Goal: Transaction & Acquisition: Purchase product/service

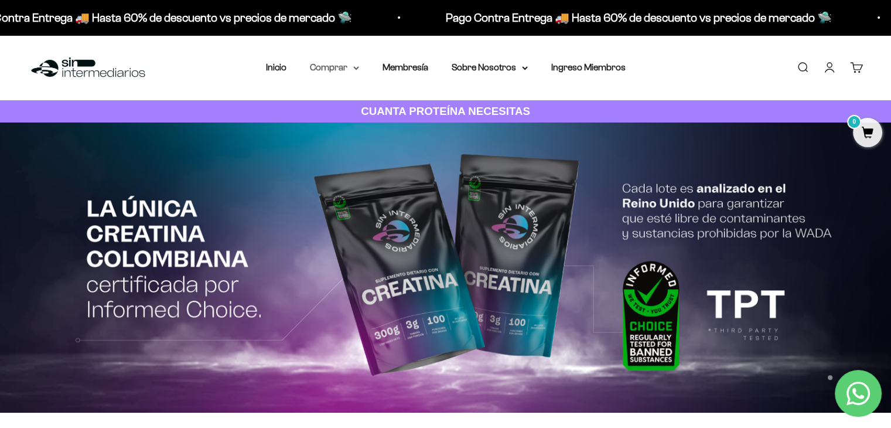
click at [359, 69] on icon at bounding box center [356, 68] width 6 height 4
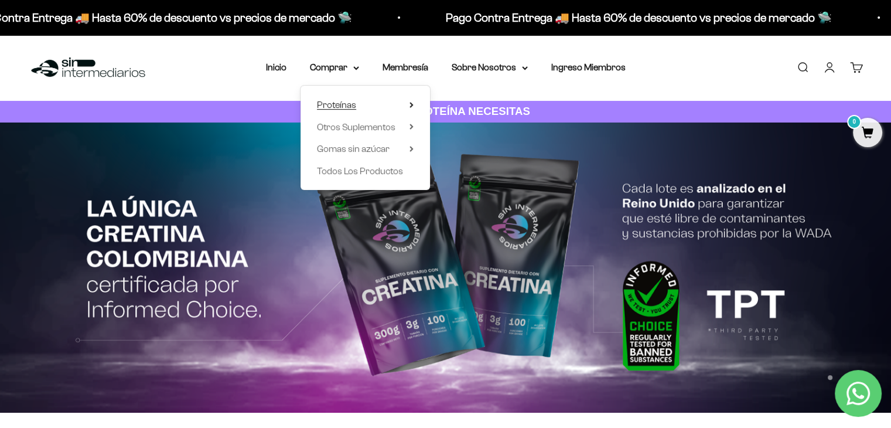
click at [356, 103] on summary "Proteínas" at bounding box center [365, 104] width 97 height 15
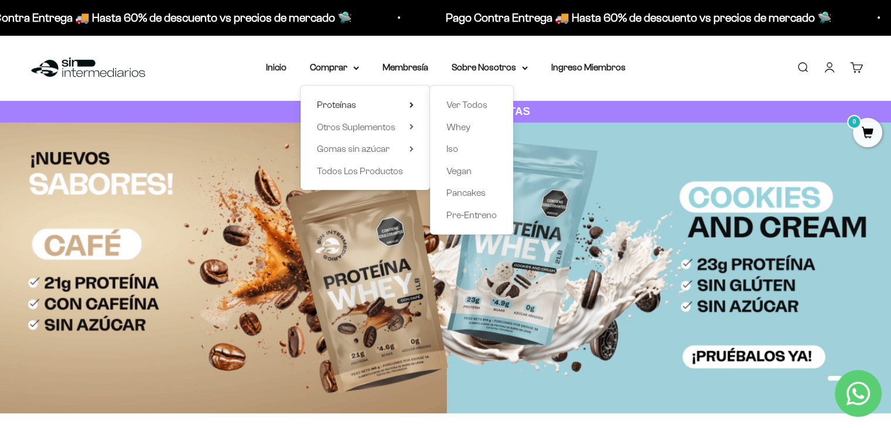
click at [499, 106] on div "Ver Todos Whey Iso Vegan Pancakes Pre-Entreno" at bounding box center [471, 160] width 83 height 149
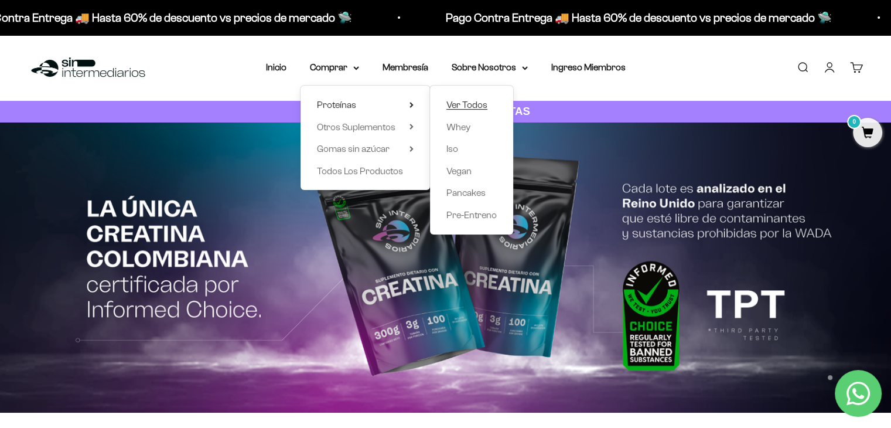
click at [492, 102] on link "Ver Todos" at bounding box center [472, 104] width 50 height 15
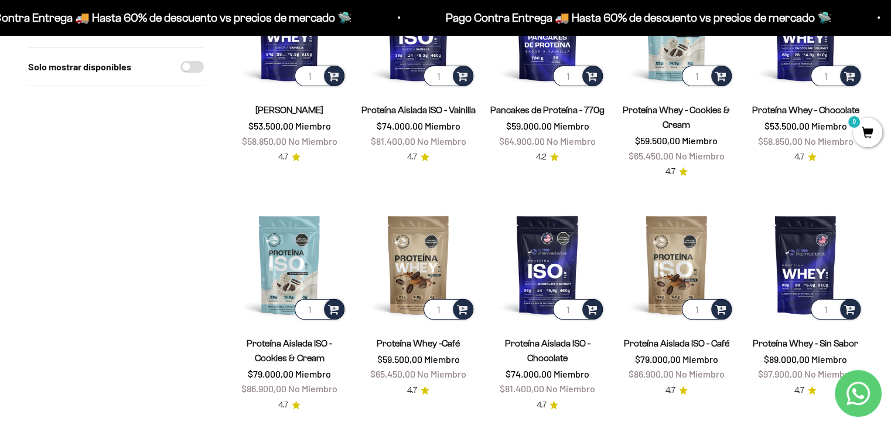
scroll to position [209, 0]
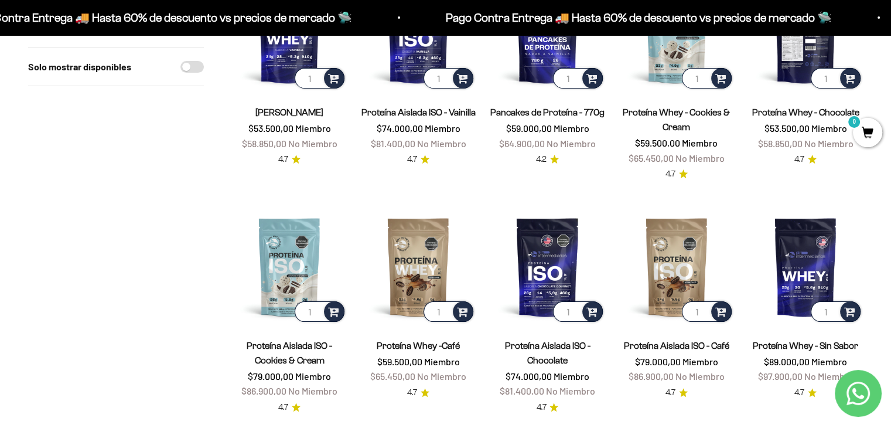
click at [795, 57] on img at bounding box center [805, 33] width 115 height 115
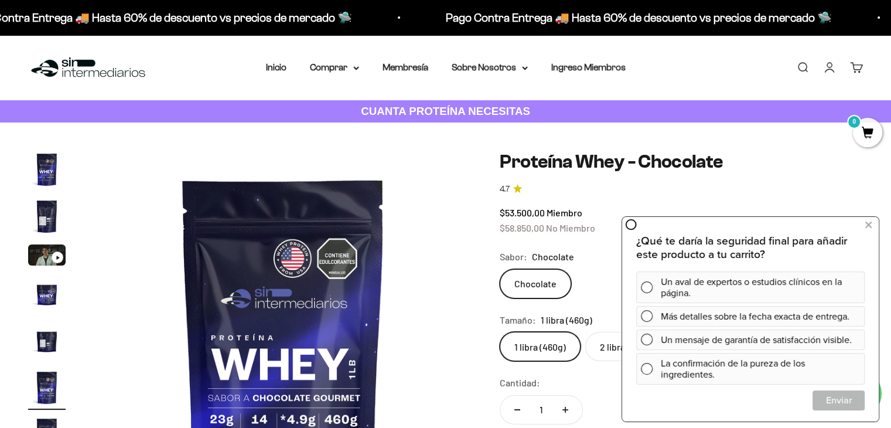
click at [809, 66] on link "Buscar" at bounding box center [803, 67] width 13 height 13
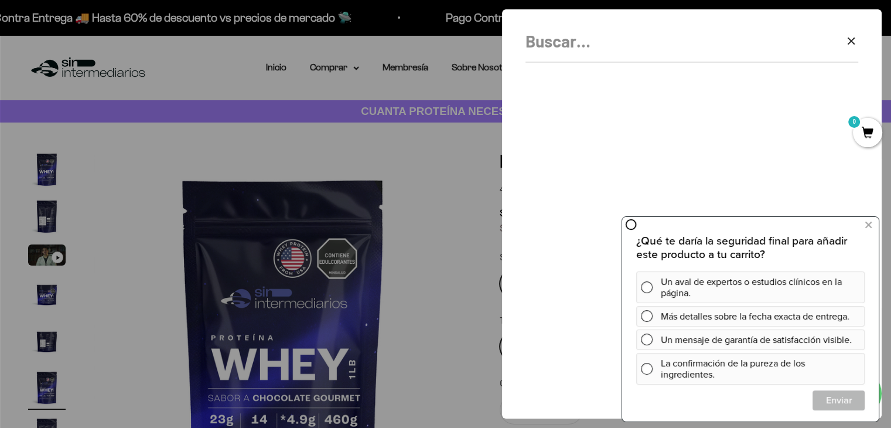
scroll to position [0, 1986]
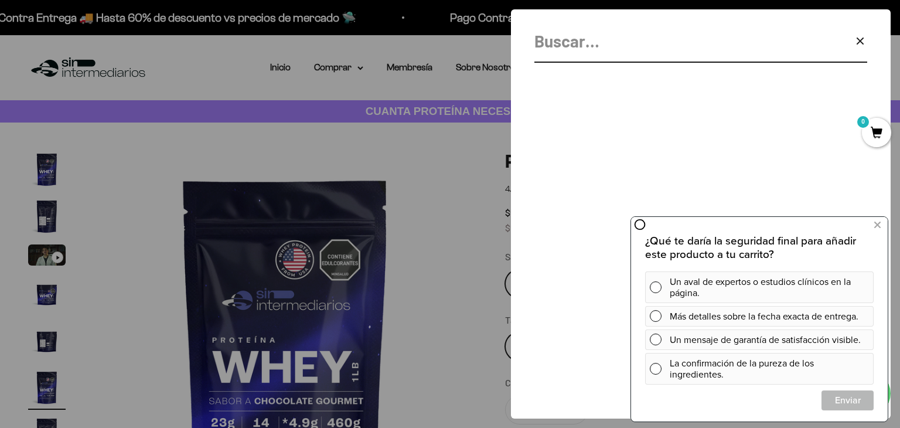
drag, startPoint x: 814, startPoint y: 66, endPoint x: 811, endPoint y: 76, distance: 10.2
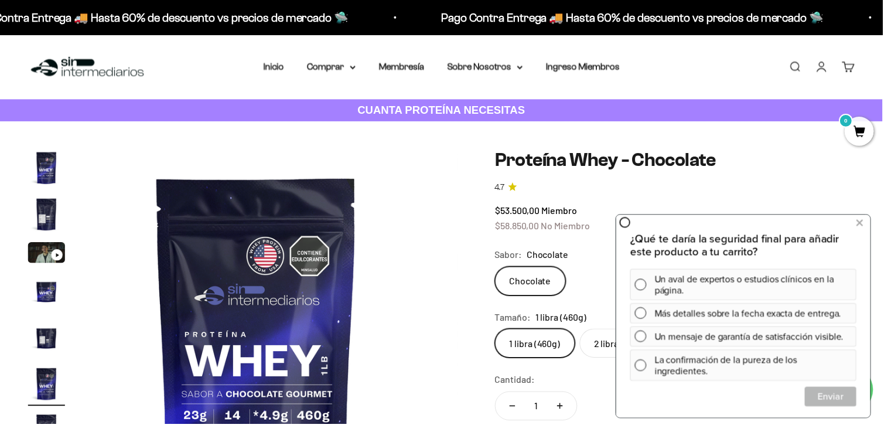
scroll to position [0, 1961]
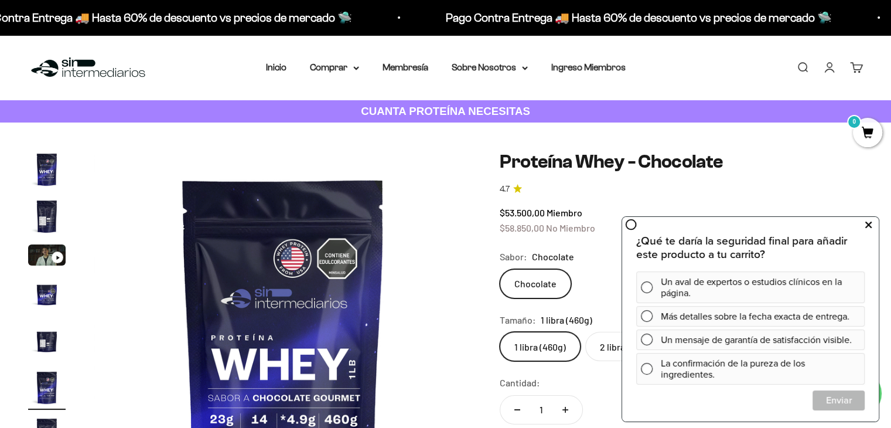
click at [866, 226] on icon at bounding box center [869, 224] width 6 height 15
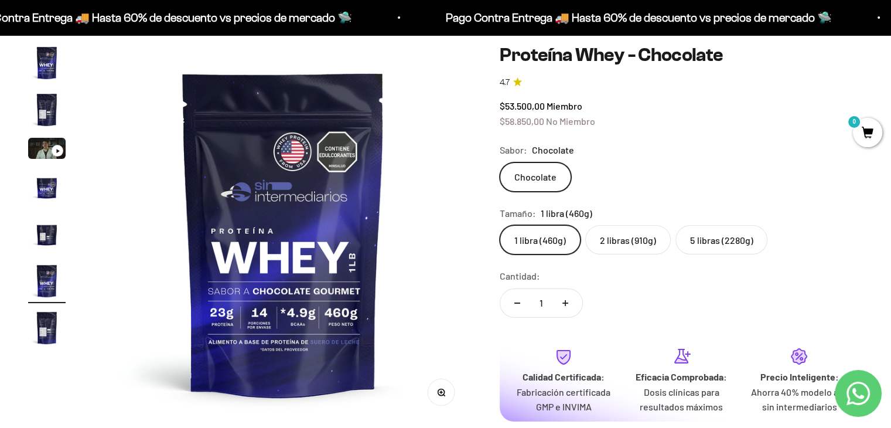
scroll to position [95, 0]
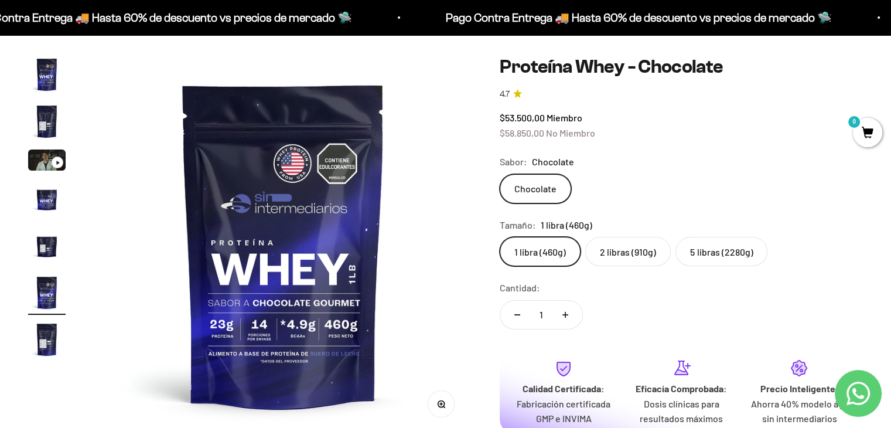
click at [713, 238] on label "5 libras (2280g)" at bounding box center [722, 251] width 92 height 29
click at [500, 237] on input "5 libras (2280g)" at bounding box center [499, 236] width 1 height 1
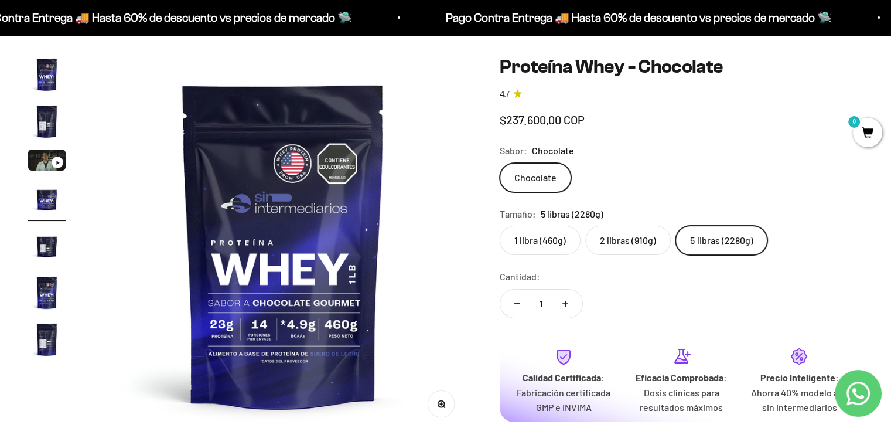
scroll to position [0, 1177]
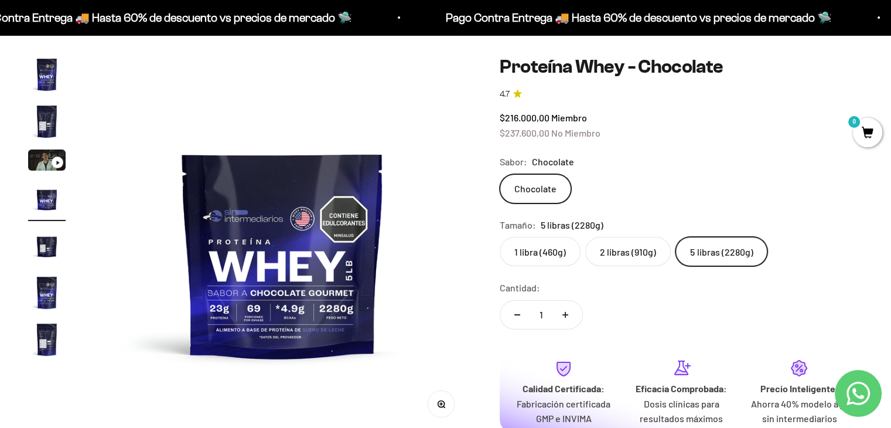
click at [546, 240] on label "1 libra (460g)" at bounding box center [540, 251] width 81 height 29
click at [500, 237] on input "1 libra (460g)" at bounding box center [499, 236] width 1 height 1
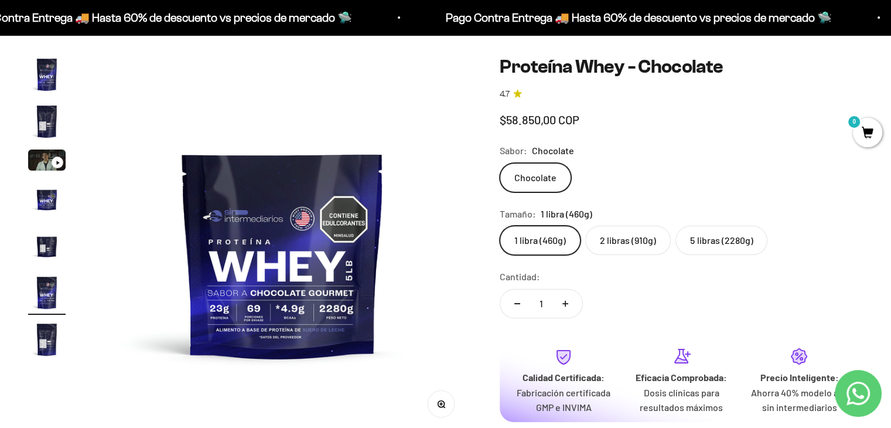
scroll to position [0, 1961]
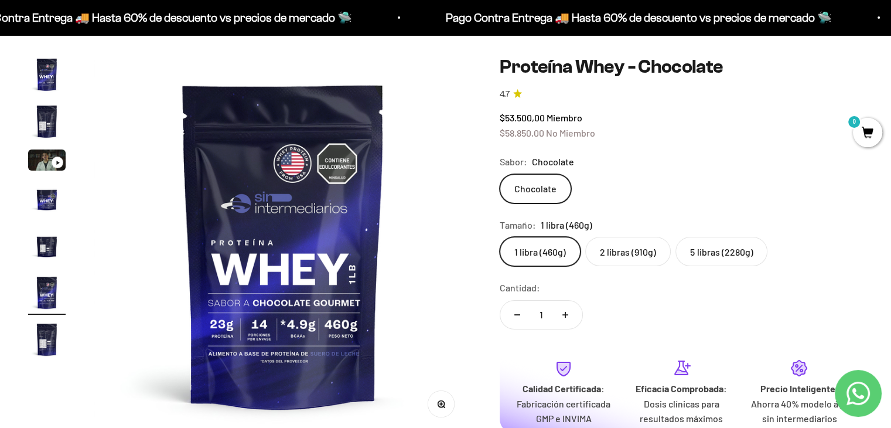
click at [711, 254] on label "5 libras (2280g)" at bounding box center [722, 251] width 92 height 29
click at [500, 237] on input "5 libras (2280g)" at bounding box center [499, 236] width 1 height 1
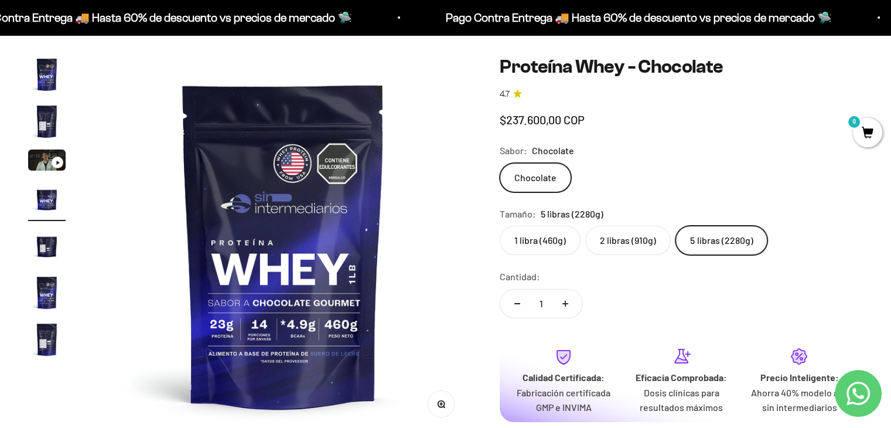
scroll to position [0, 1177]
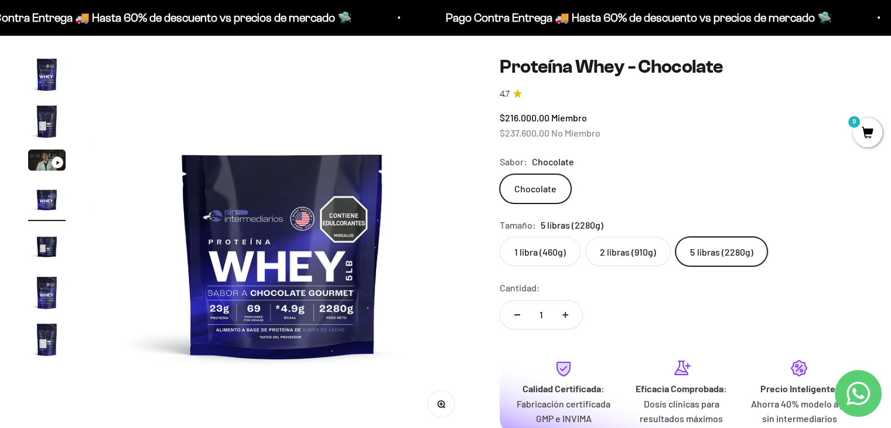
click at [649, 260] on label "2 libras (910g)" at bounding box center [629, 251] width 86 height 29
click at [500, 237] on input "2 libras (910g)" at bounding box center [499, 236] width 1 height 1
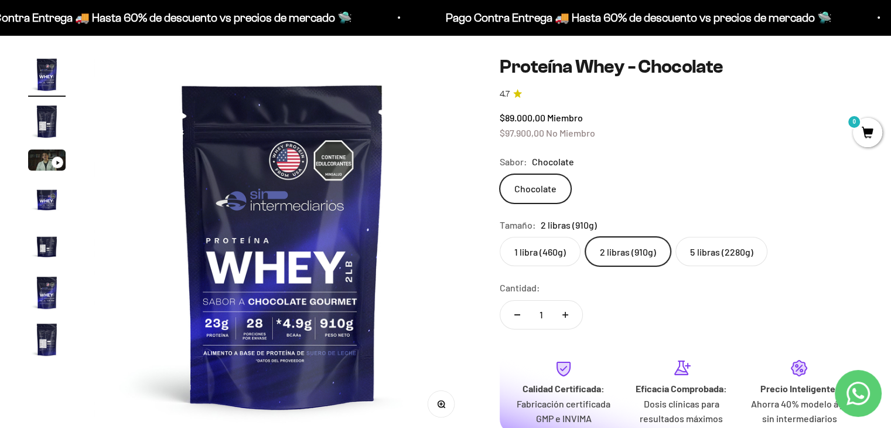
click at [41, 130] on img "Ir al artículo 2" at bounding box center [47, 122] width 38 height 38
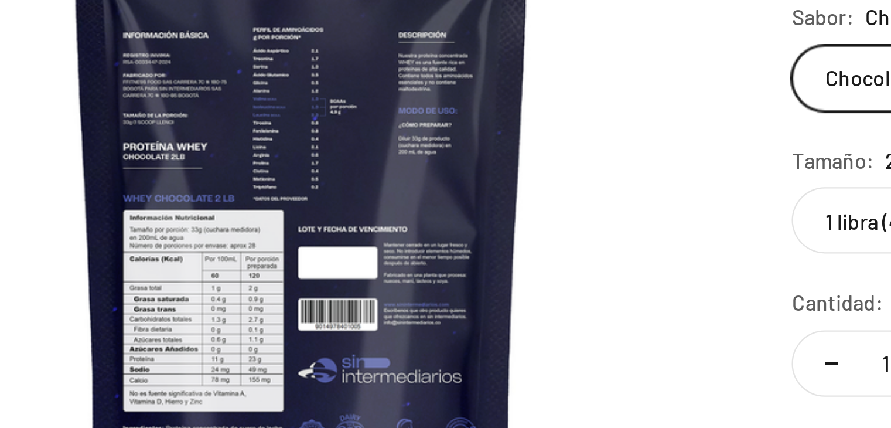
scroll to position [95, 0]
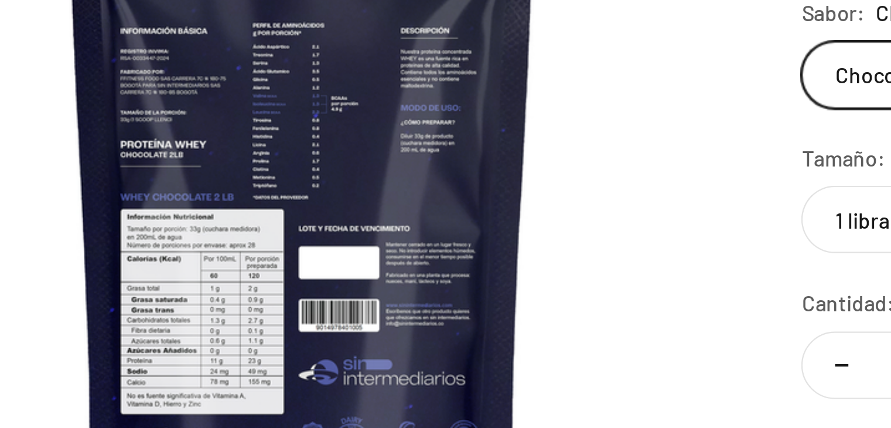
click at [268, 276] on img at bounding box center [283, 245] width 378 height 378
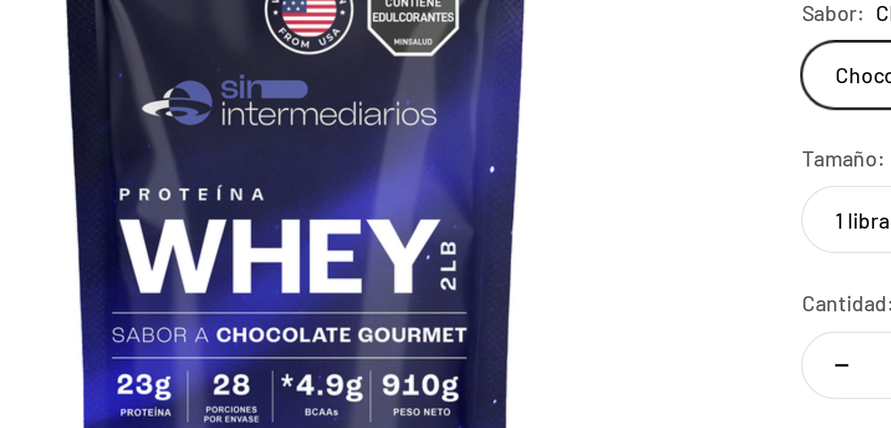
scroll to position [0, 0]
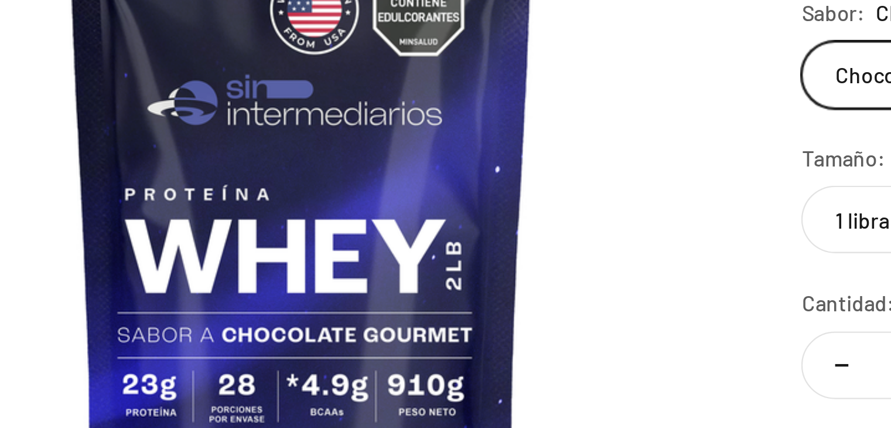
click at [401, 267] on img at bounding box center [283, 245] width 378 height 378
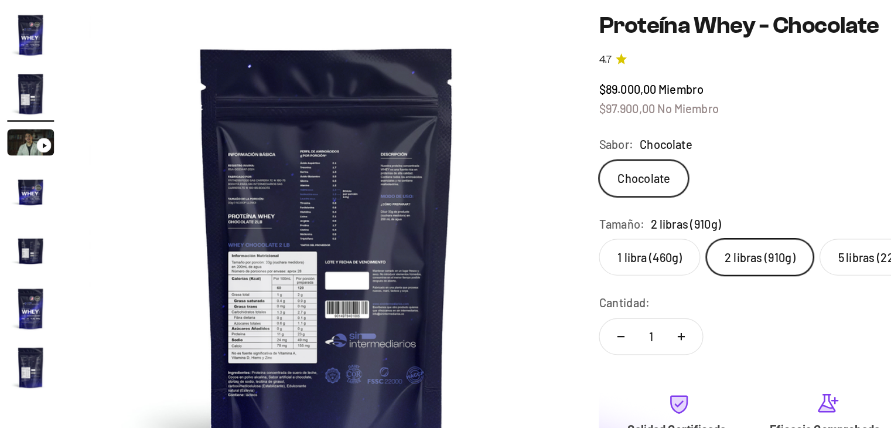
scroll to position [95, 0]
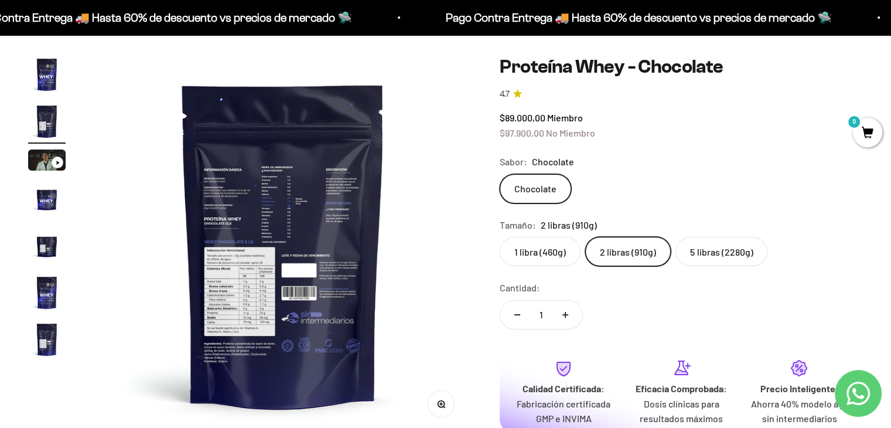
click at [38, 169] on img "Ir al artículo 3" at bounding box center [47, 159] width 38 height 21
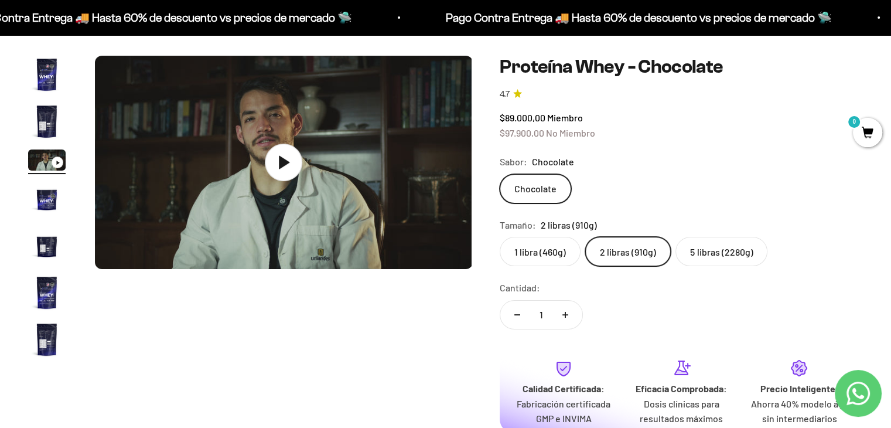
scroll to position [0, 784]
click at [278, 172] on icon at bounding box center [283, 162] width 41 height 41
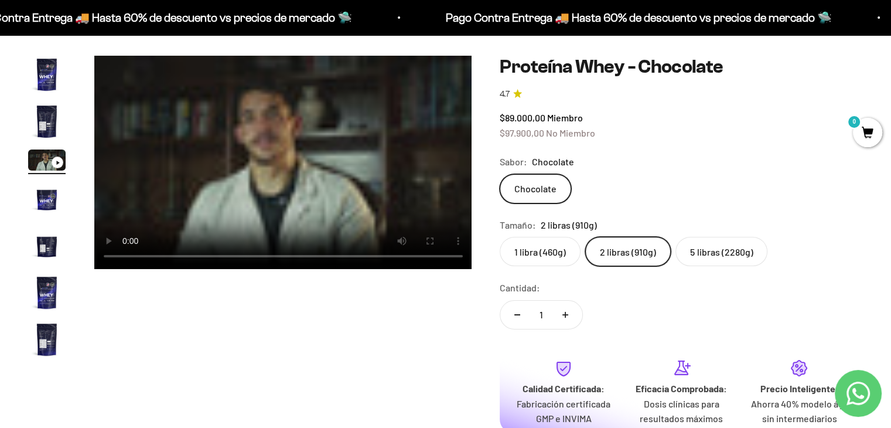
click at [47, 209] on img "Ir al artículo 4" at bounding box center [47, 199] width 38 height 38
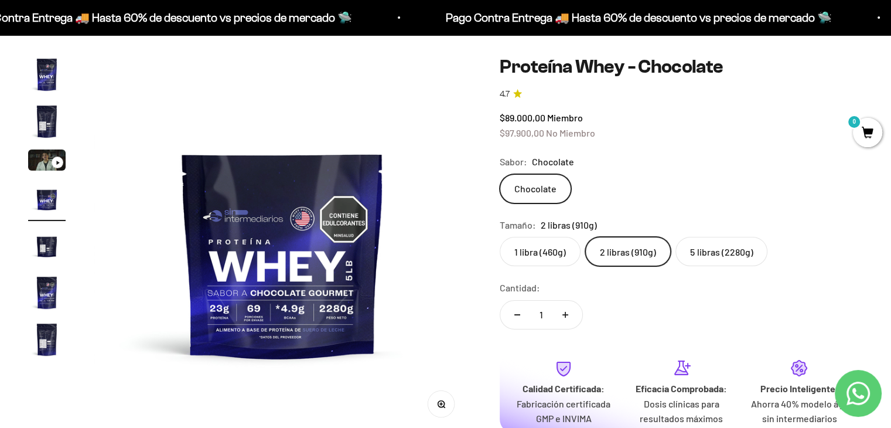
click at [52, 256] on img "Ir al artículo 5" at bounding box center [47, 246] width 38 height 38
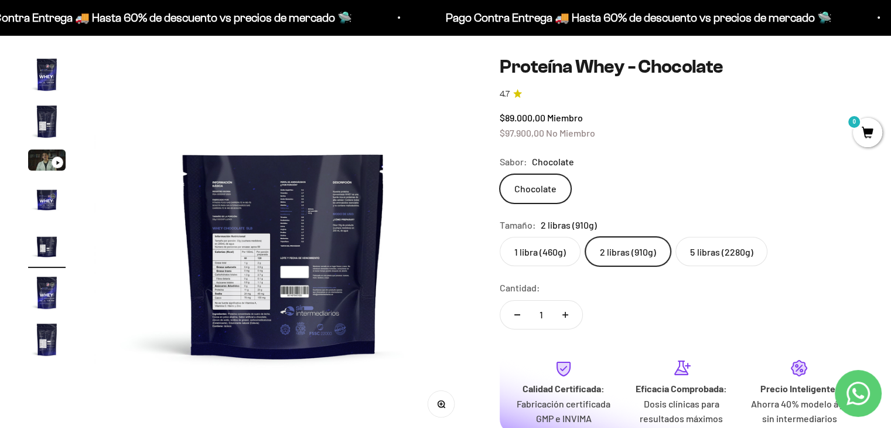
click at [52, 286] on img "Ir al artículo 6" at bounding box center [47, 293] width 38 height 38
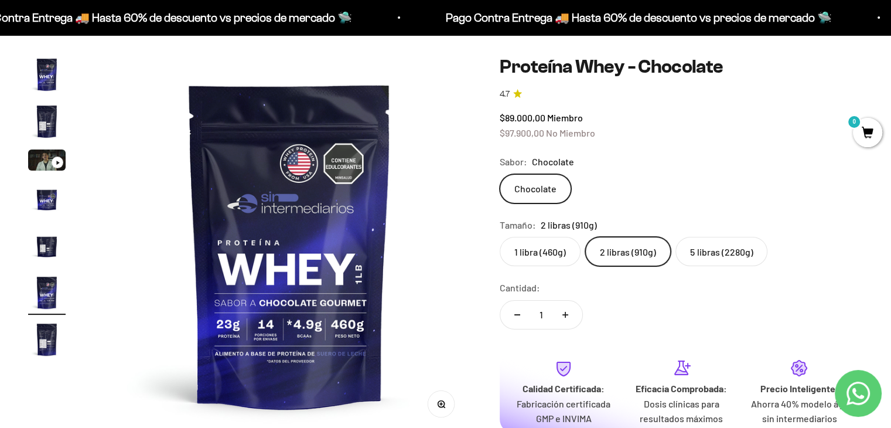
scroll to position [0, 1961]
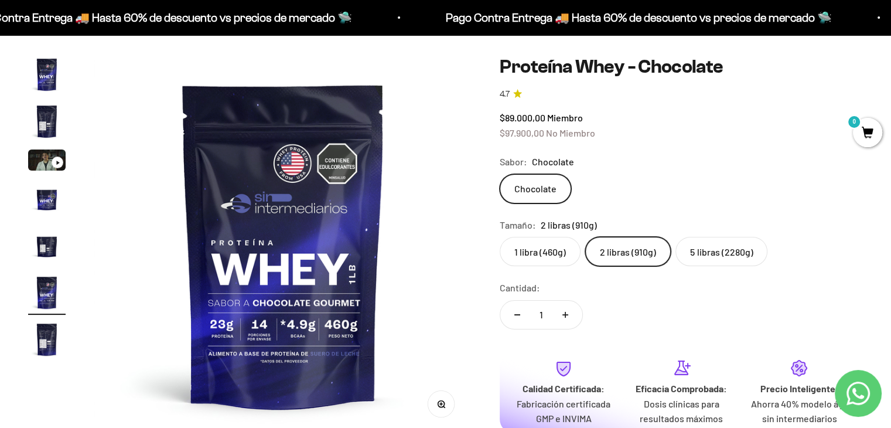
click at [47, 324] on img "Ir al artículo 7" at bounding box center [47, 340] width 38 height 38
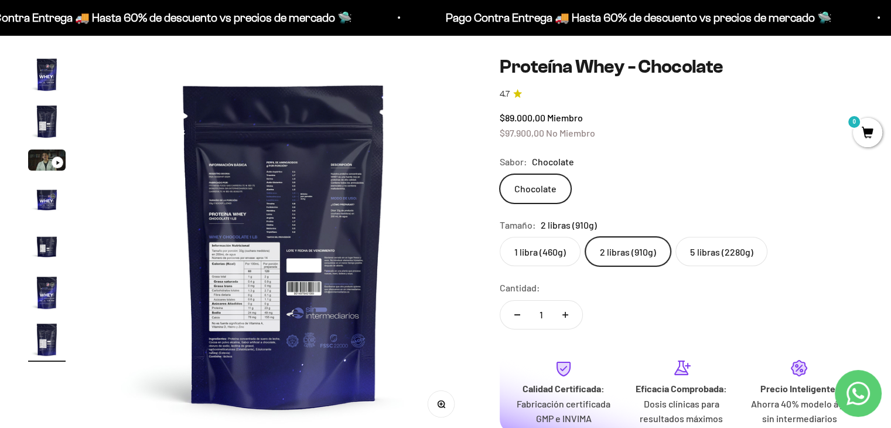
scroll to position [0, 2353]
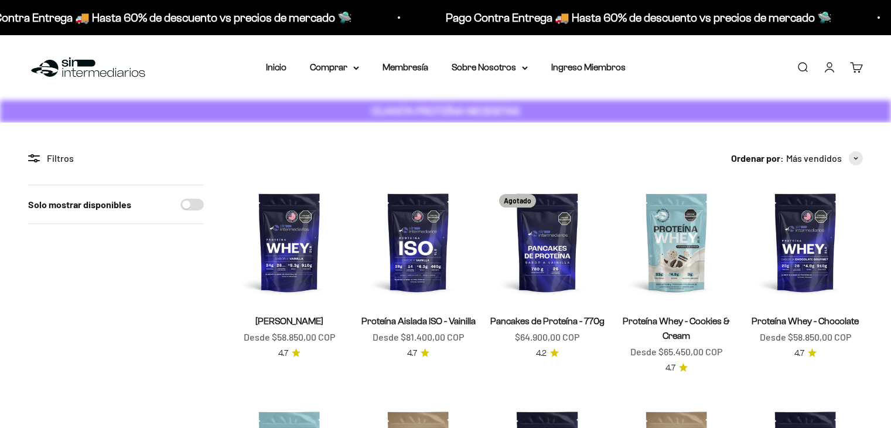
scroll to position [209, 0]
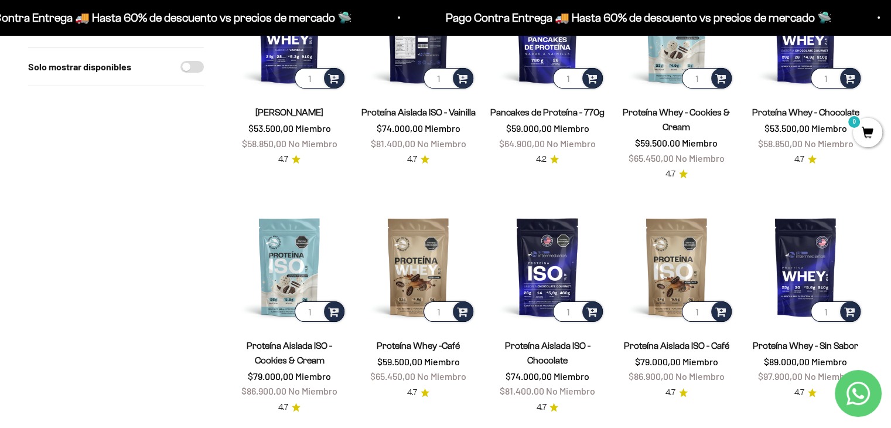
click at [418, 50] on img at bounding box center [418, 33] width 115 height 115
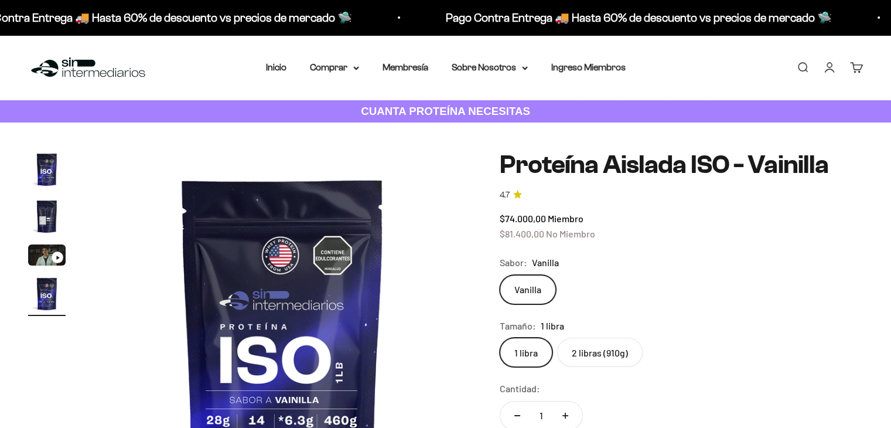
scroll to position [0, 1176]
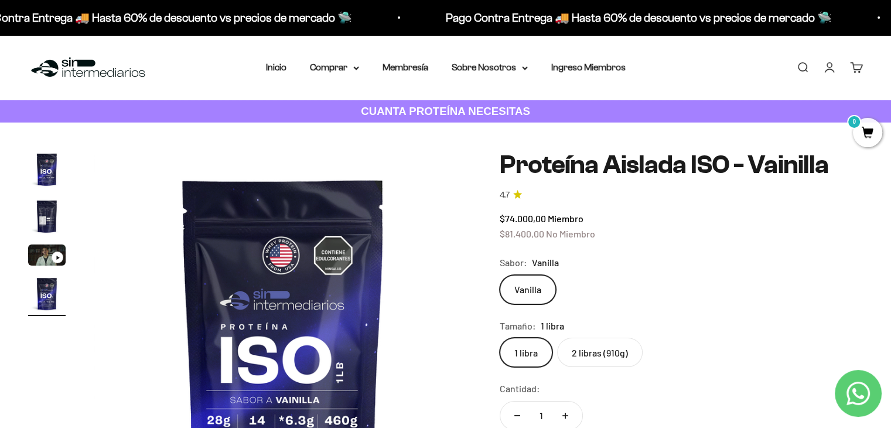
click at [45, 219] on img "Ir al artículo 2" at bounding box center [47, 217] width 38 height 38
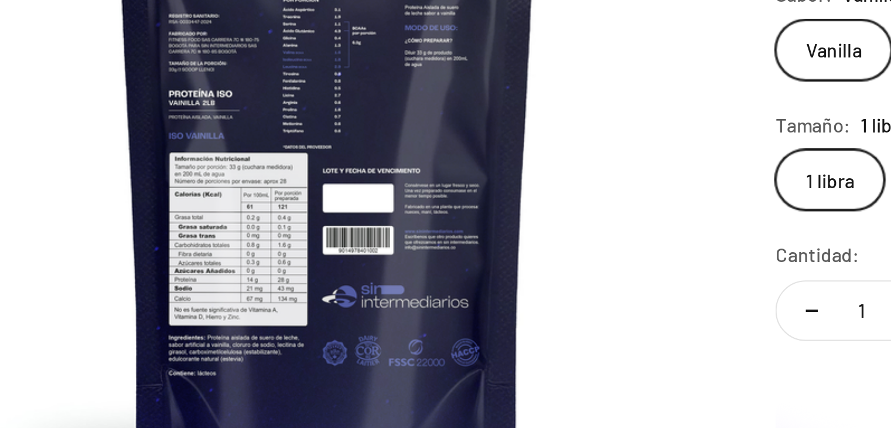
scroll to position [44, 0]
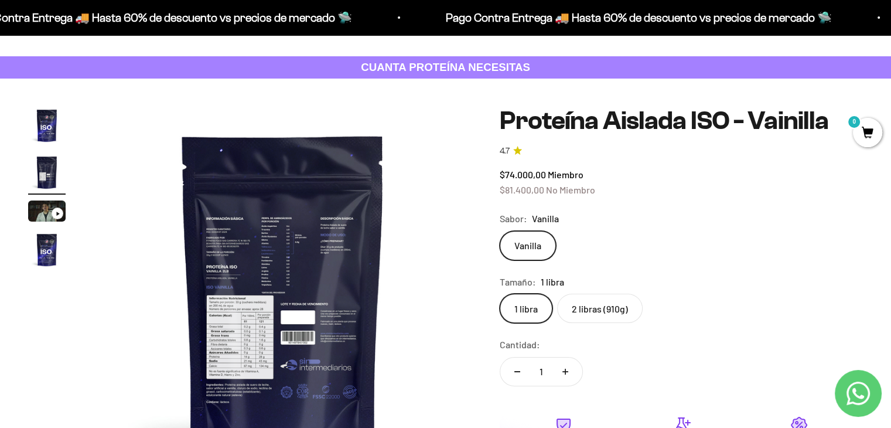
click at [38, 222] on button "Ir al artículo 3" at bounding box center [47, 212] width 38 height 25
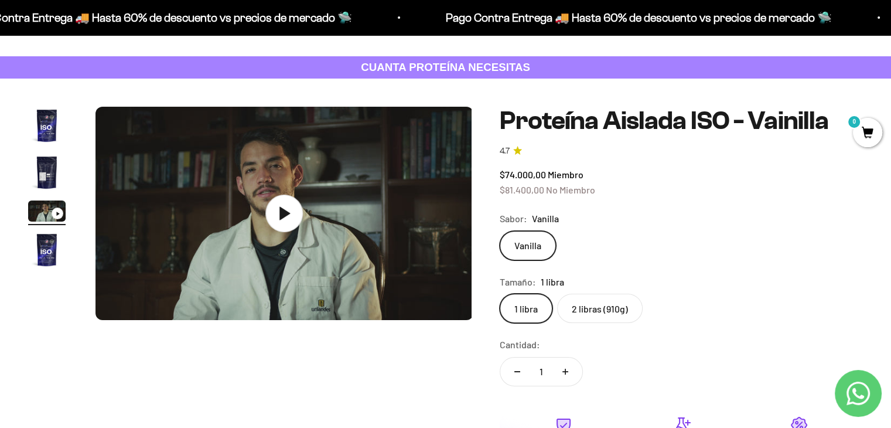
scroll to position [0, 784]
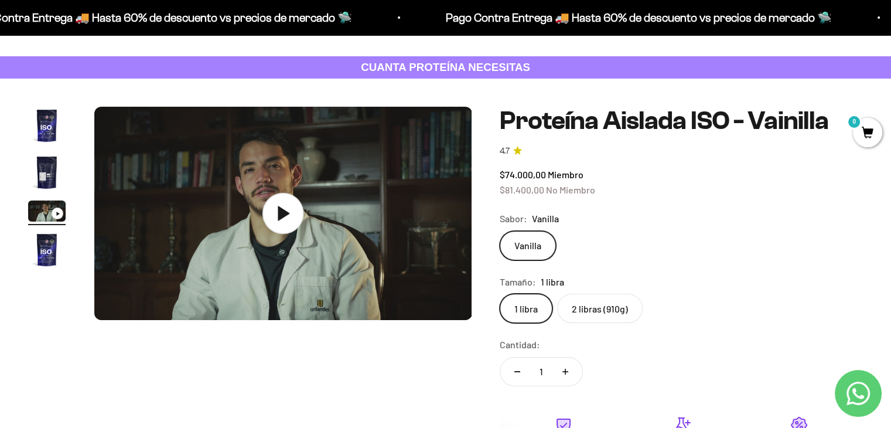
click at [297, 205] on icon at bounding box center [283, 213] width 41 height 41
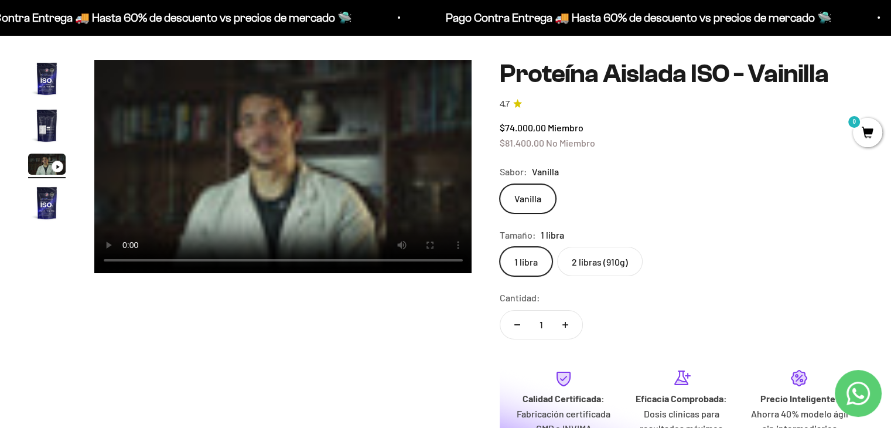
scroll to position [20, 0]
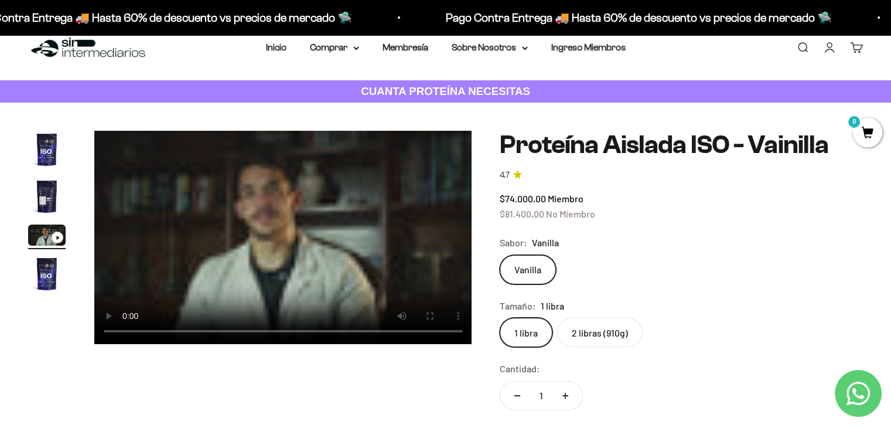
click at [586, 336] on label "2 libras (910g)" at bounding box center [600, 332] width 86 height 29
click at [500, 318] on input "2 libras (910g)" at bounding box center [499, 317] width 1 height 1
click at [42, 158] on img "Ir al artículo 1" at bounding box center [47, 150] width 38 height 38
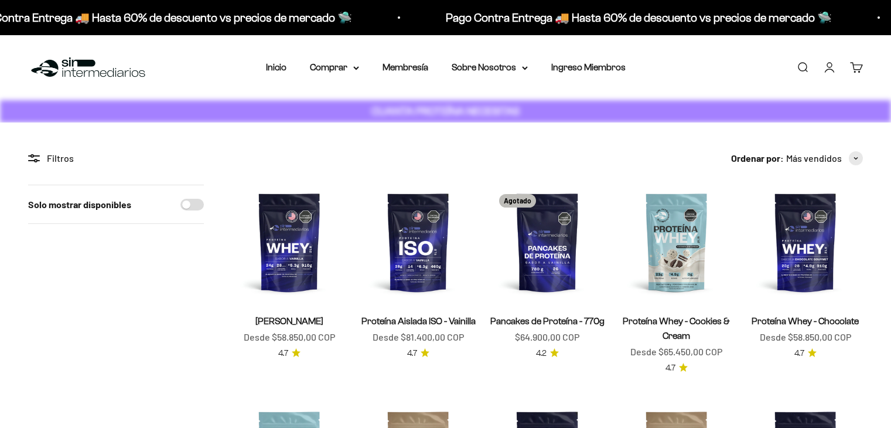
scroll to position [209, 0]
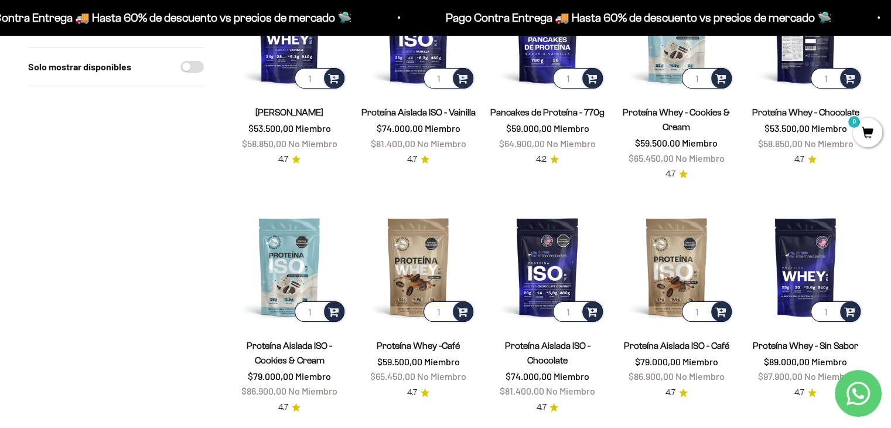
click at [790, 75] on img at bounding box center [805, 33] width 115 height 115
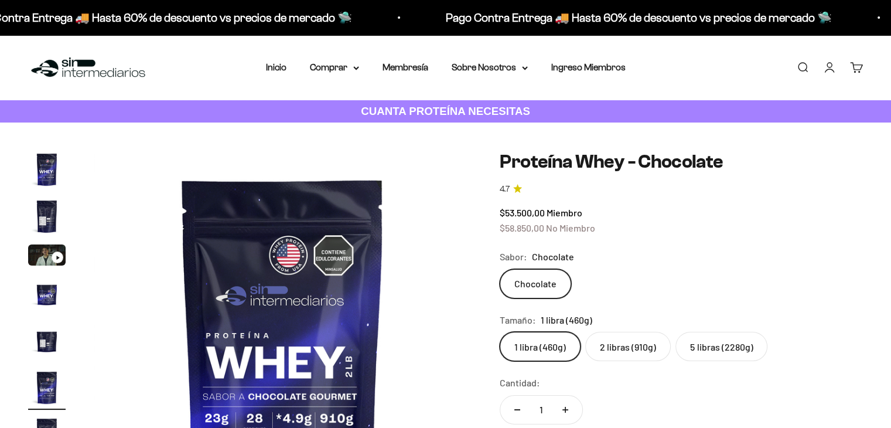
scroll to position [0, 1961]
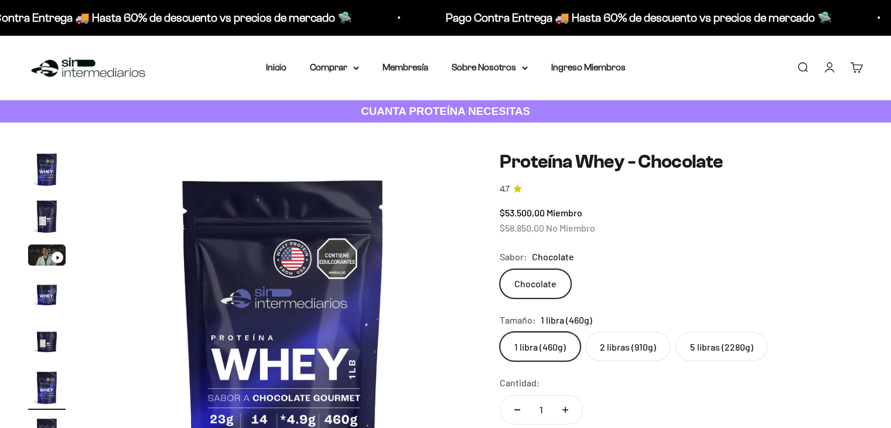
click at [710, 342] on label "5 libras (2280g)" at bounding box center [722, 346] width 92 height 29
click at [500, 332] on input "5 libras (2280g)" at bounding box center [499, 331] width 1 height 1
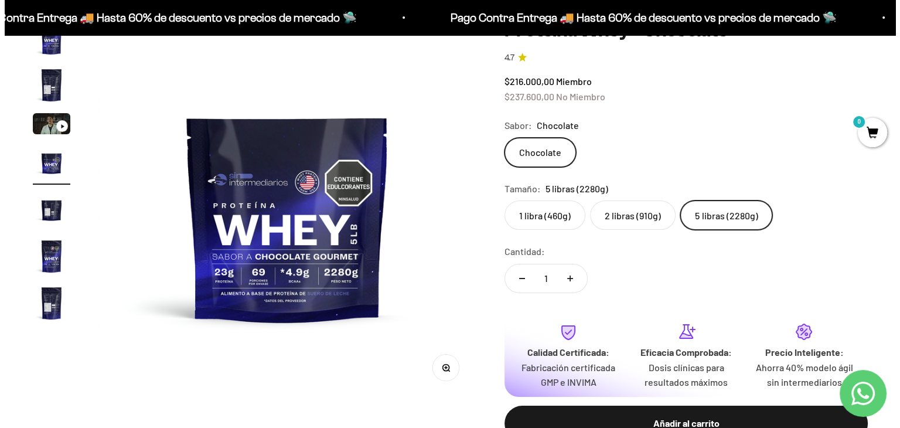
scroll to position [127, 0]
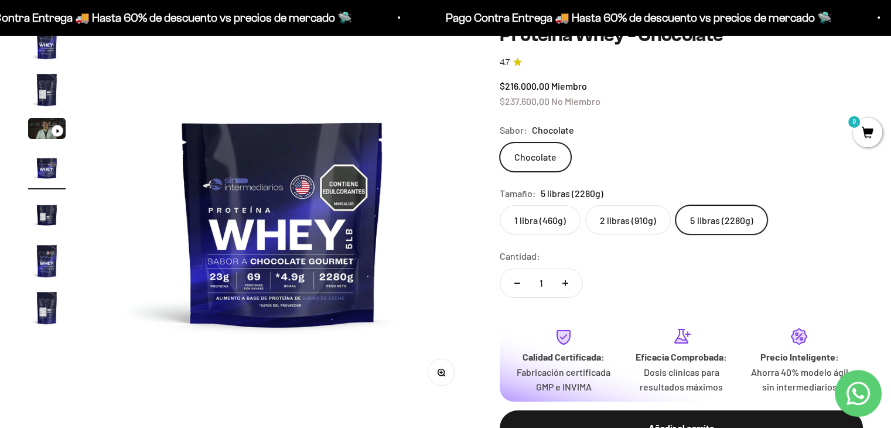
click at [571, 283] on button "Aumentar cantidad" at bounding box center [566, 283] width 34 height 28
click at [508, 286] on button "Reducir cantidad" at bounding box center [518, 283] width 34 height 28
type input "1"
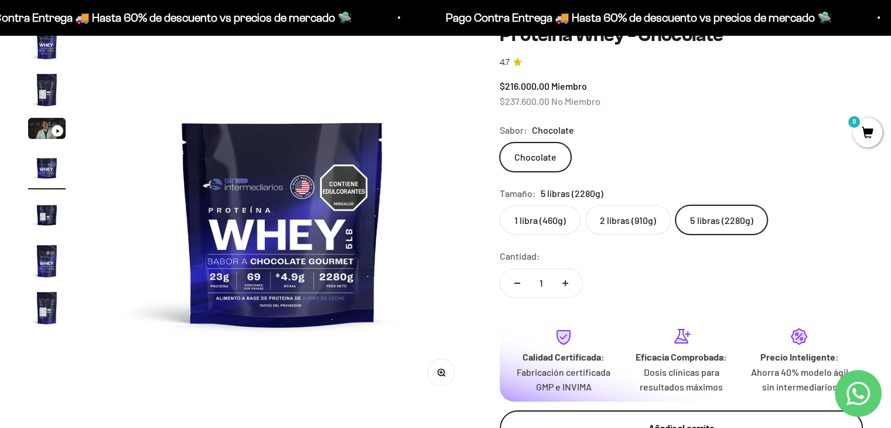
click at [649, 413] on button "Añadir al carrito" at bounding box center [681, 427] width 363 height 35
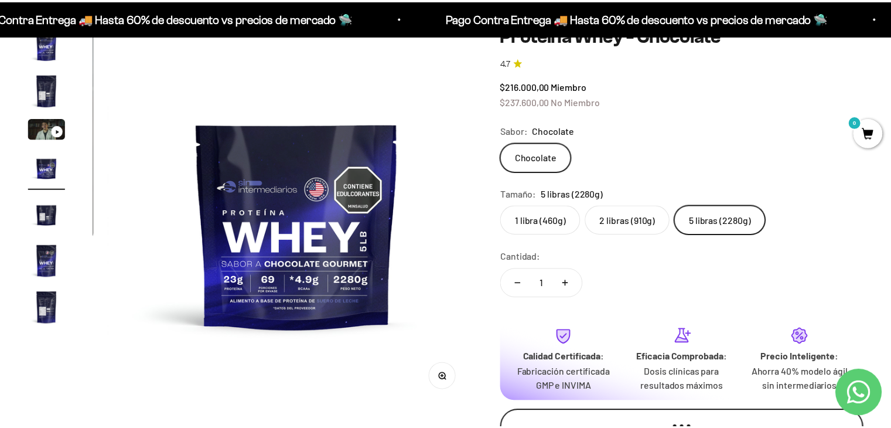
scroll to position [0, 1191]
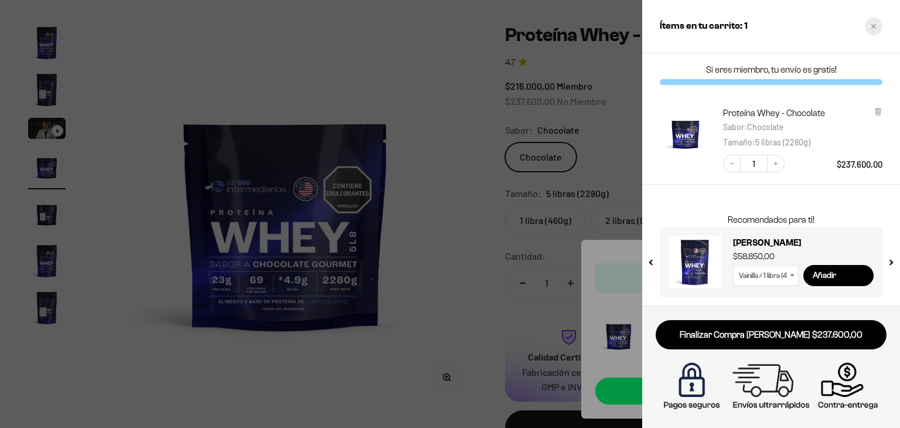
click at [872, 22] on div "Close cart" at bounding box center [874, 27] width 18 height 18
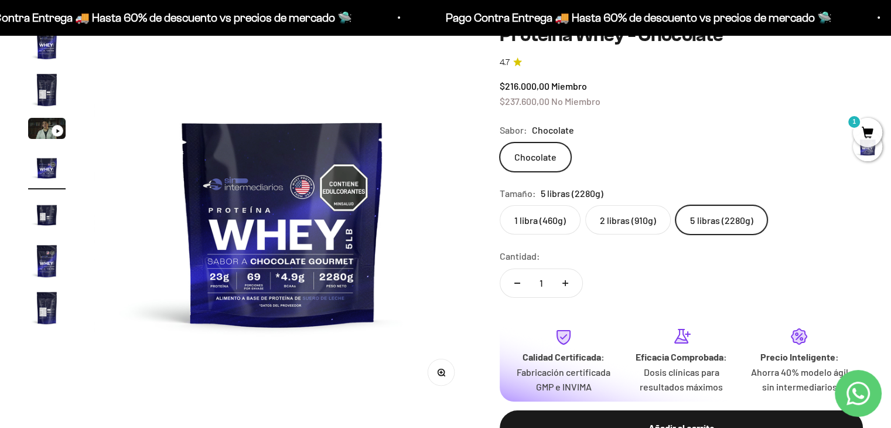
scroll to position [0, 0]
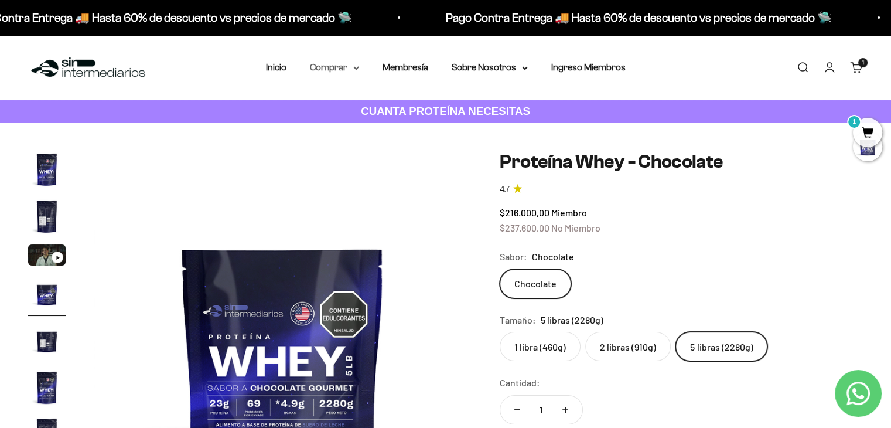
click at [355, 69] on icon at bounding box center [356, 68] width 6 height 4
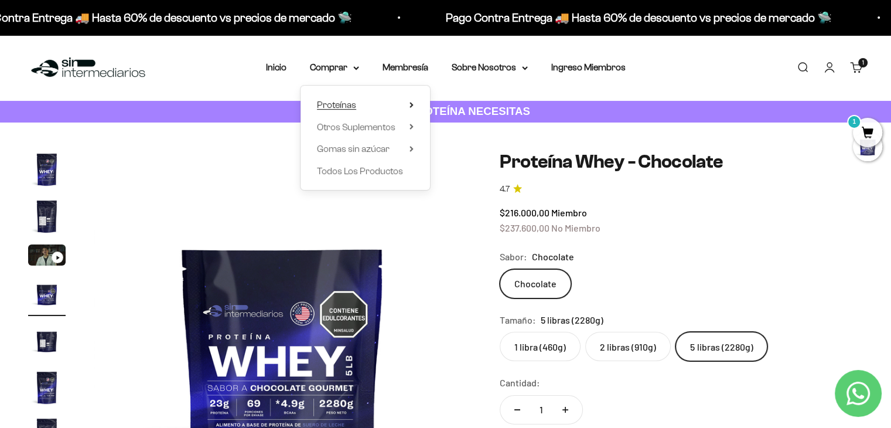
click at [411, 108] on summary "Proteínas" at bounding box center [365, 104] width 97 height 15
click at [349, 132] on span "Otros Suplementos" at bounding box center [356, 127] width 79 height 15
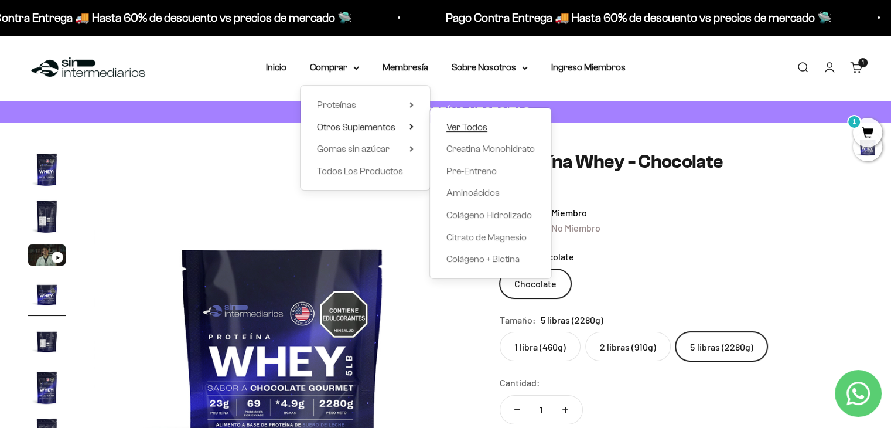
click at [464, 120] on span "Ver Todos" at bounding box center [467, 127] width 41 height 15
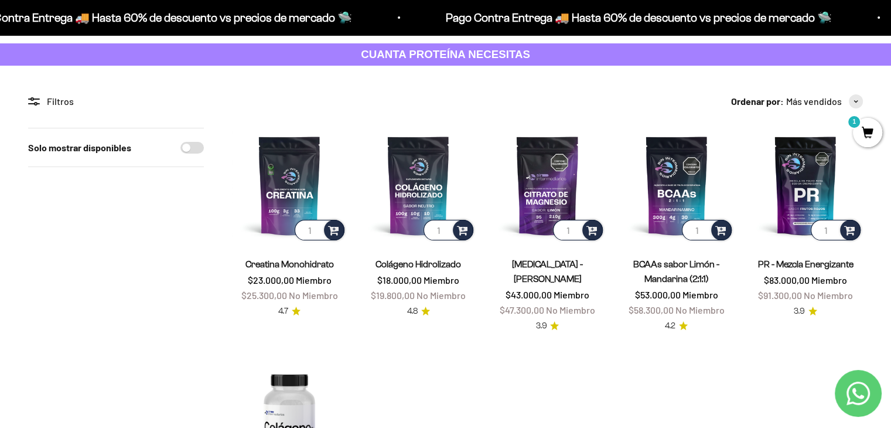
scroll to position [55, 0]
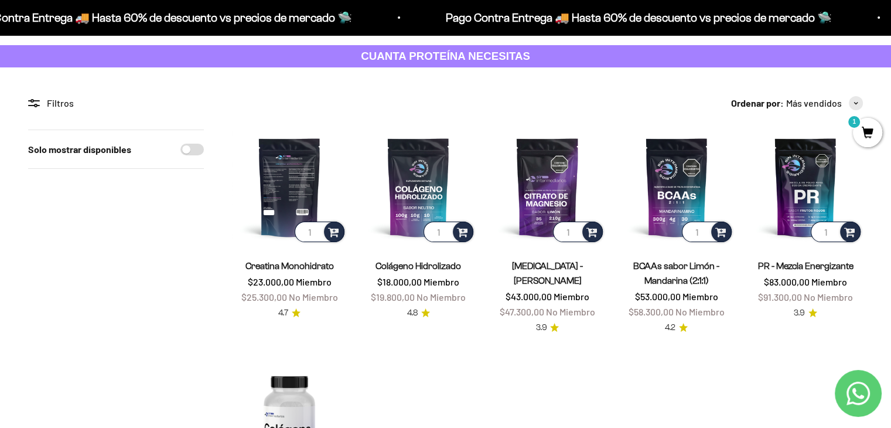
click at [278, 199] on img at bounding box center [289, 187] width 115 height 115
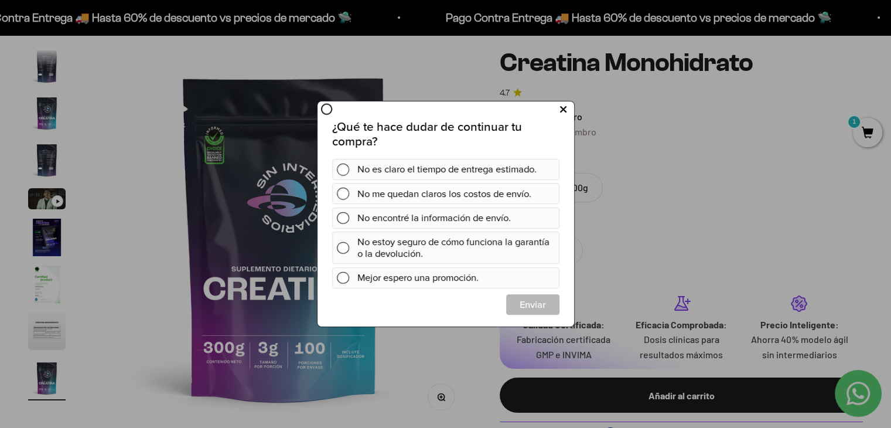
click at [558, 116] on button at bounding box center [563, 109] width 22 height 19
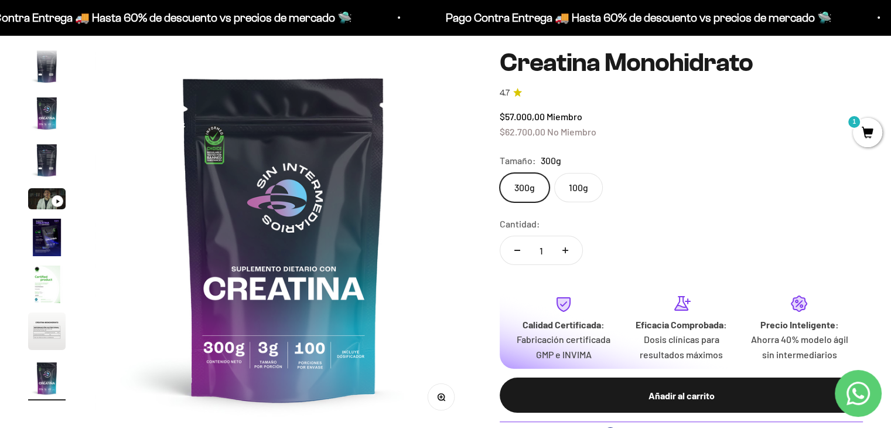
click at [47, 120] on img "Ir al artículo 3" at bounding box center [47, 113] width 38 height 38
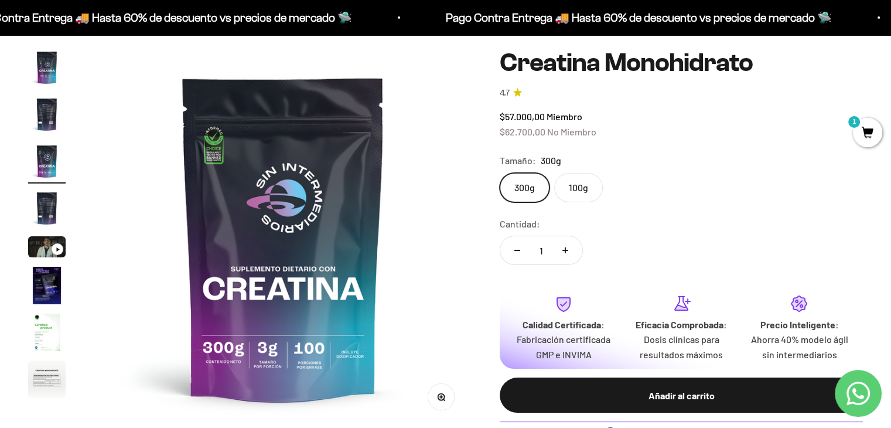
click at [36, 205] on img "Ir al artículo 4" at bounding box center [47, 208] width 38 height 38
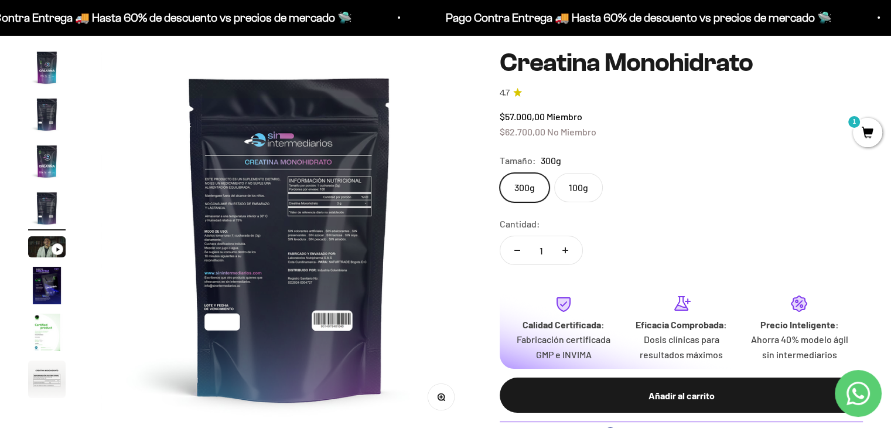
scroll to position [0, 1177]
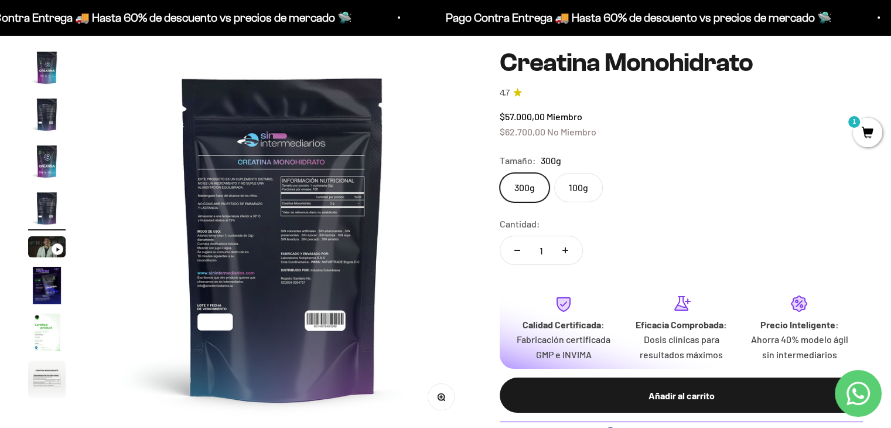
click at [44, 334] on img "Ir al artículo 7" at bounding box center [47, 333] width 38 height 38
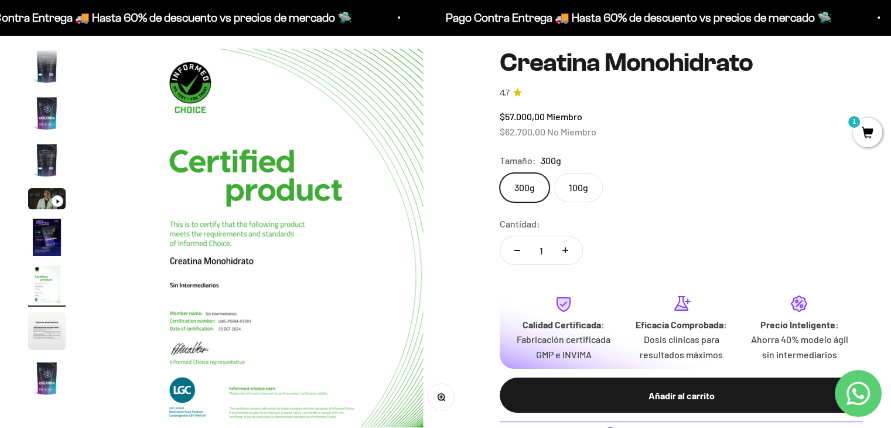
scroll to position [0, 2353]
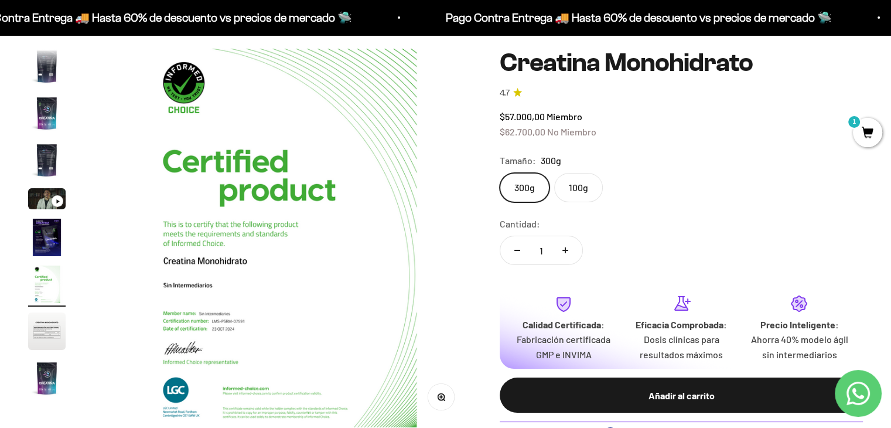
click at [42, 209] on button "Ir al artículo 5" at bounding box center [47, 200] width 38 height 25
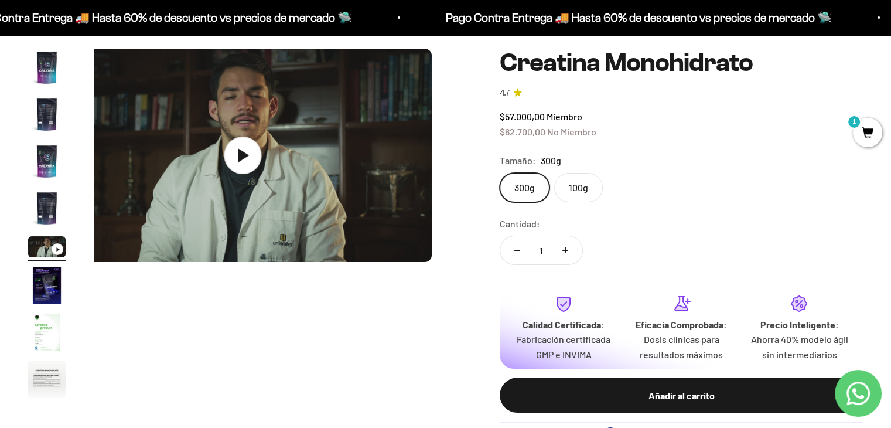
scroll to position [0, 1568]
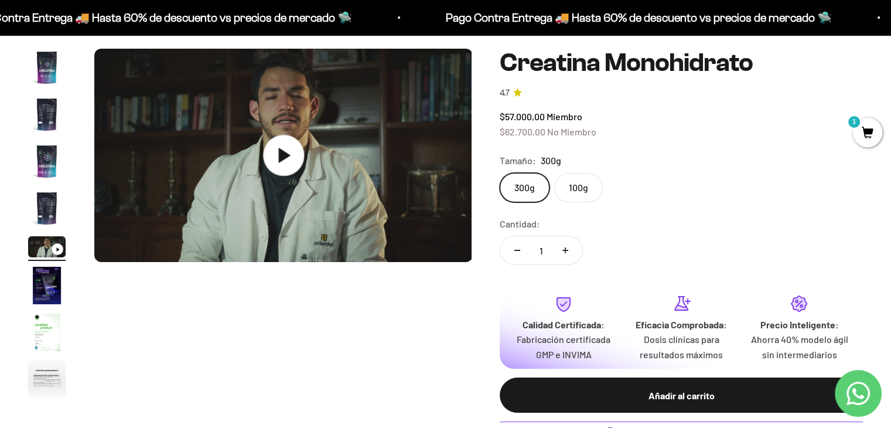
click at [276, 153] on icon at bounding box center [283, 155] width 41 height 41
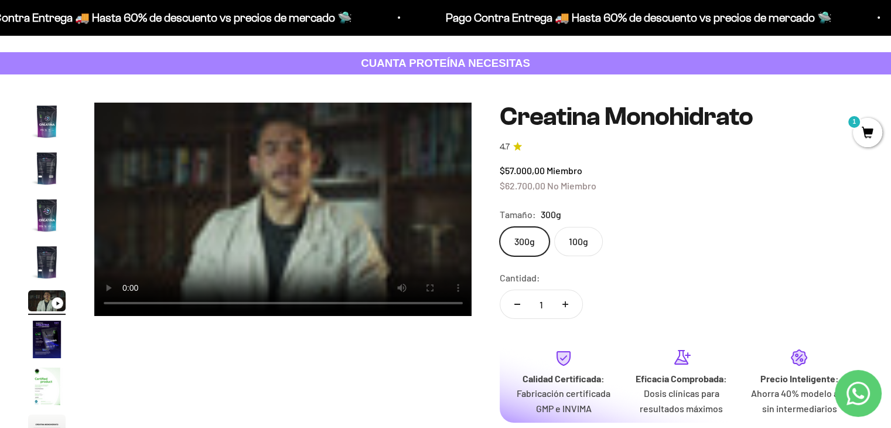
scroll to position [0, 0]
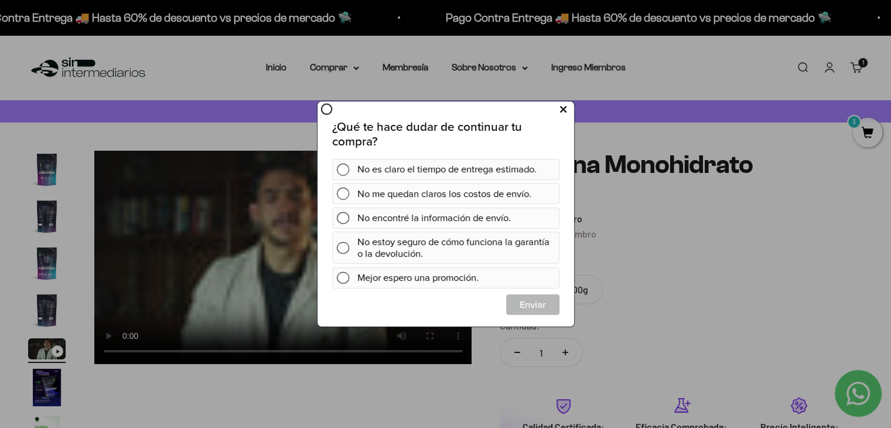
click at [559, 112] on button at bounding box center [563, 109] width 22 height 19
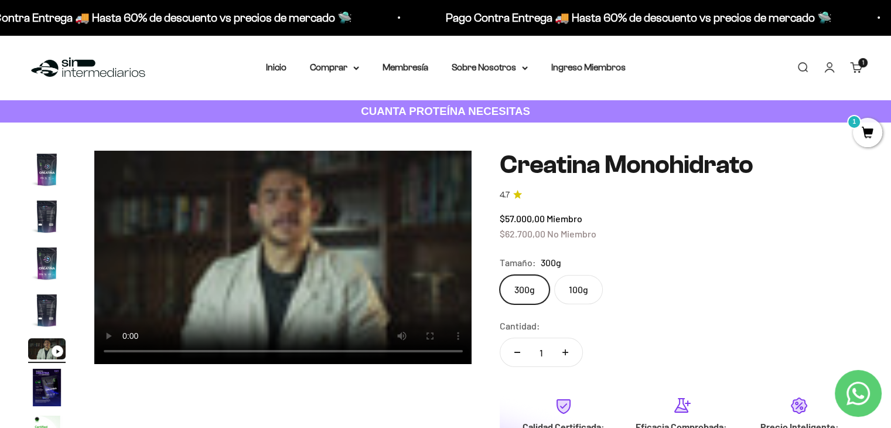
click at [379, 401] on product-gallery "Zoom Ir al artículo 1 Ir al artículo 2 Ir al artículo 3 Ir al artículo 4 Ir al …" at bounding box center [250, 327] width 444 height 352
click at [384, 393] on product-gallery "Zoom Ir al artículo 1 Ir al artículo 2 Ir al artículo 3 Ir al artículo 4 Ir al …" at bounding box center [250, 327] width 444 height 352
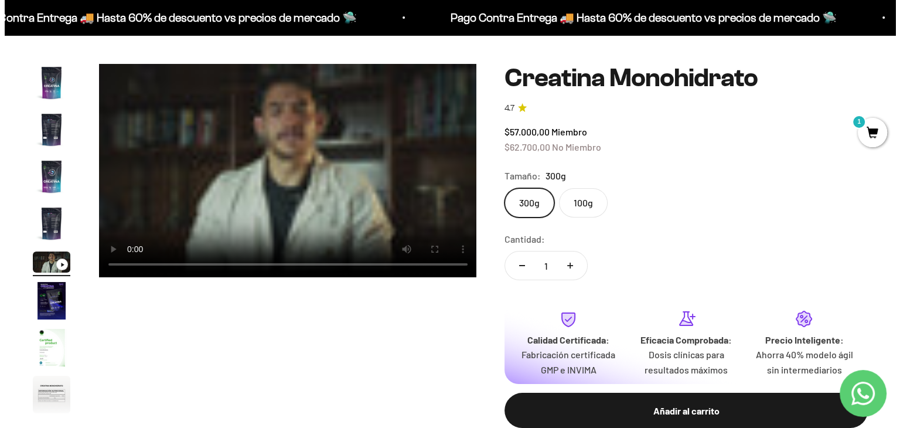
scroll to position [101, 0]
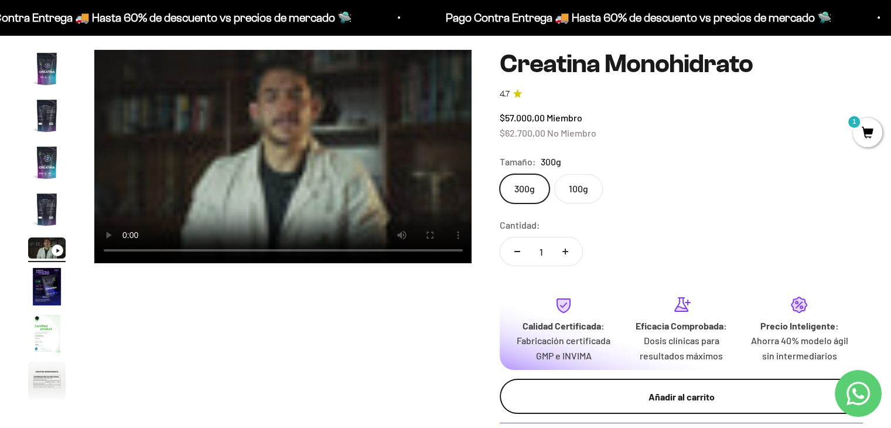
click at [662, 393] on div "Añadir al carrito" at bounding box center [681, 396] width 316 height 15
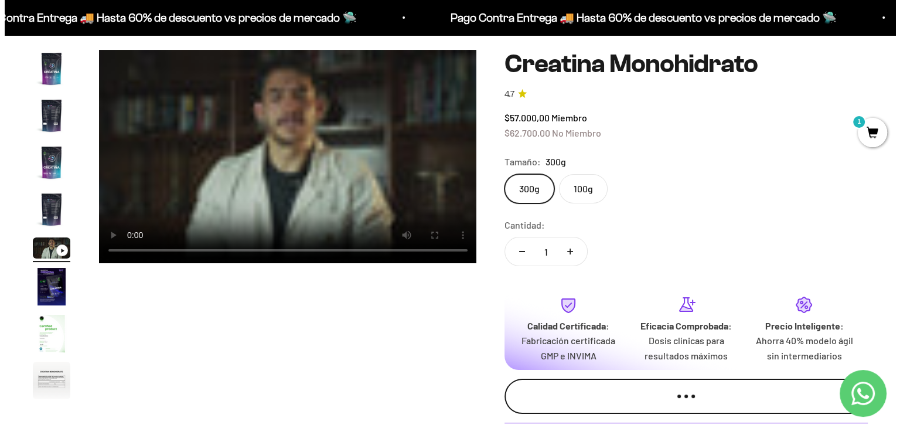
scroll to position [0, 1588]
